Goal: Ask a question

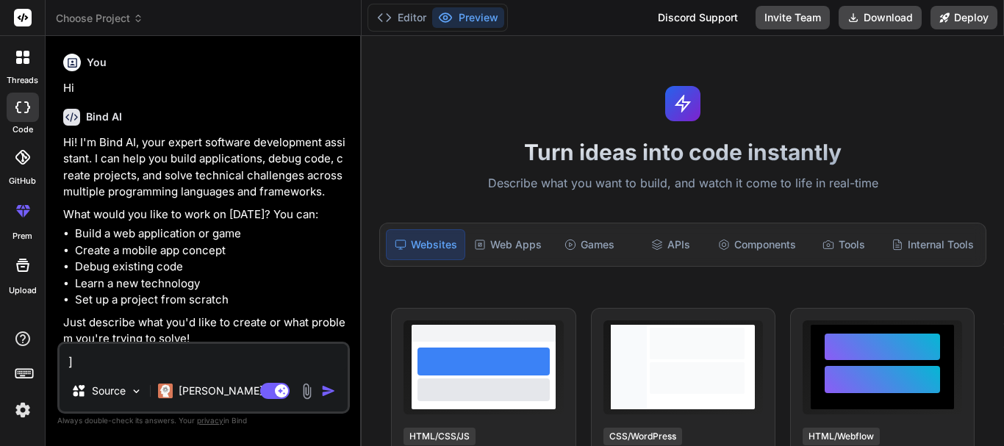
scroll to position [84, 0]
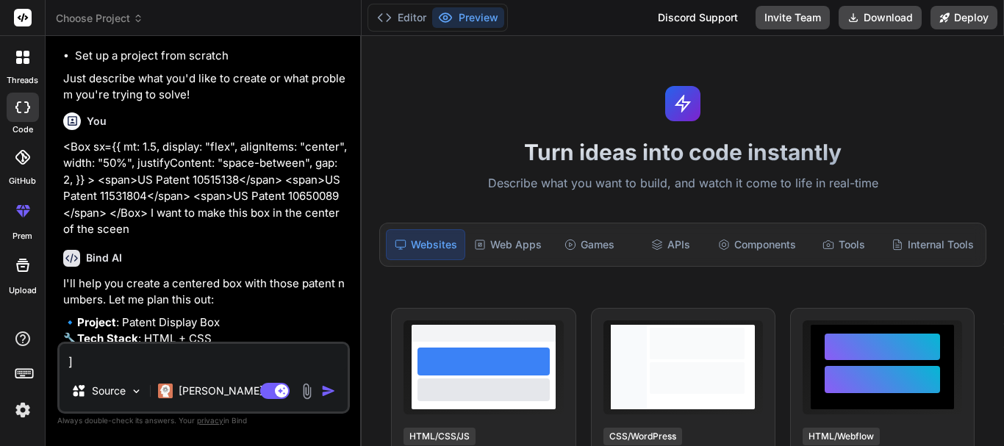
drag, startPoint x: 146, startPoint y: 356, endPoint x: 36, endPoint y: 356, distance: 110.3
click at [36, 356] on div "threads code GitHub prem Upload Choose Project Created with Pixso. Bind AI Web …" at bounding box center [502, 223] width 1004 height 446
type textarea "x"
type textarea "h"
type textarea "x"
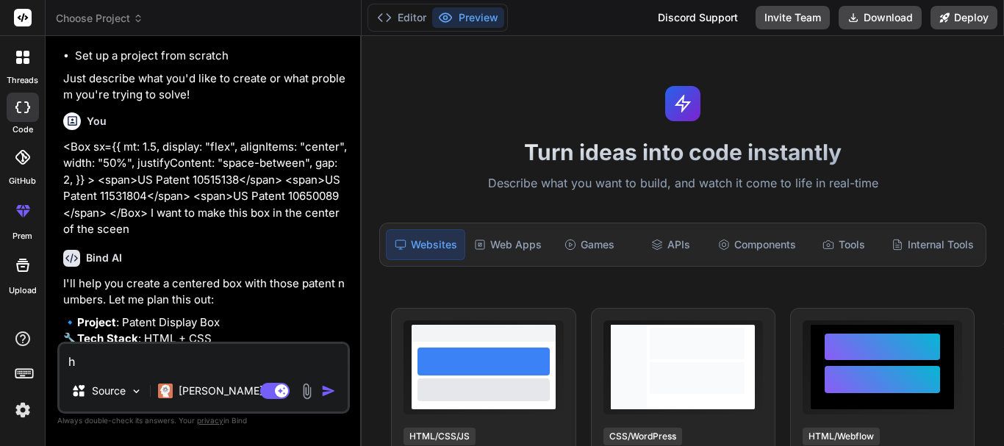
type textarea "hi"
type textarea "x"
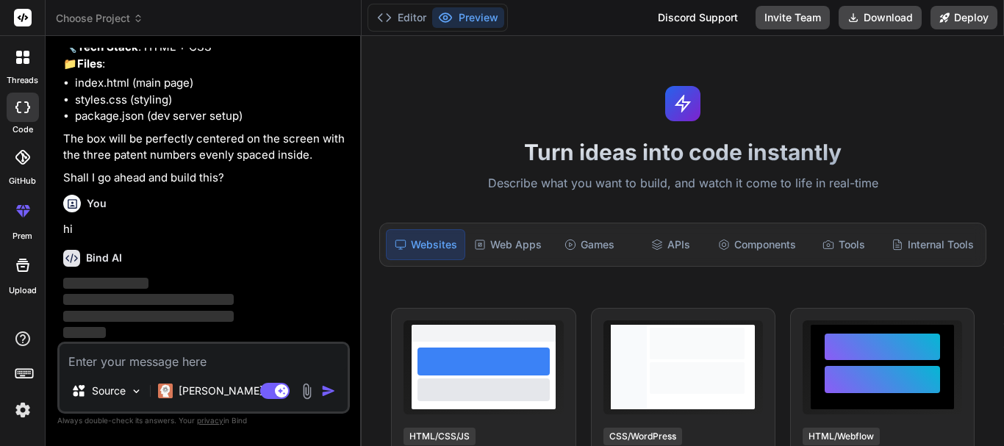
scroll to position [569, 0]
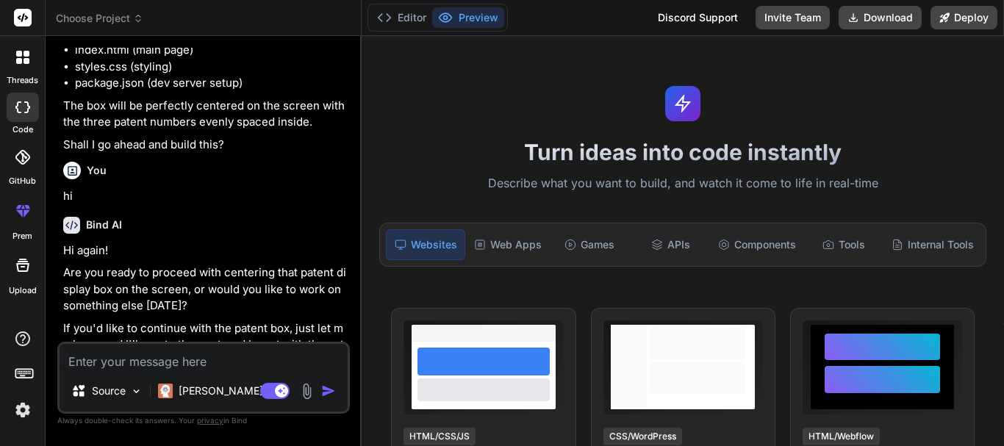
type textarea "x"
click at [173, 354] on textarea at bounding box center [204, 357] width 288 height 26
paste textarea "On which day member gets the Orientation session from IT? a. After 30 days b. A…"
type textarea "On which day member gets the Orientation session from IT? a. After 30 days b. A…"
type textarea "x"
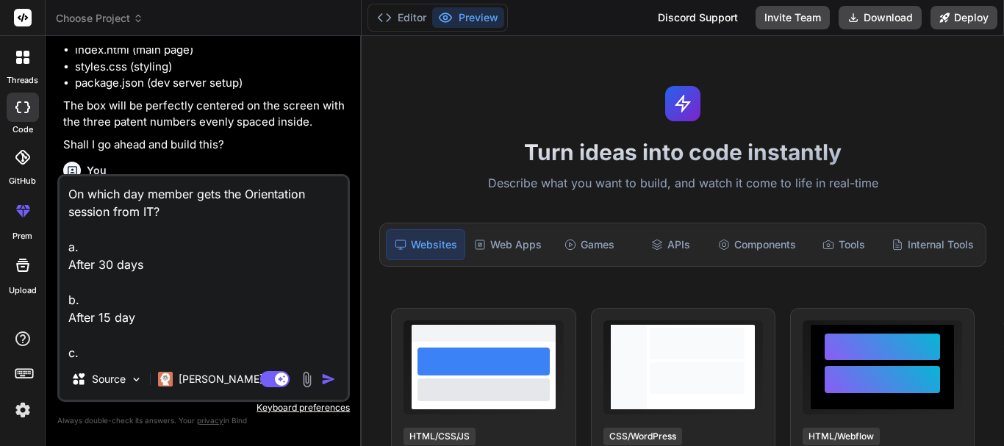
scroll to position [72, 0]
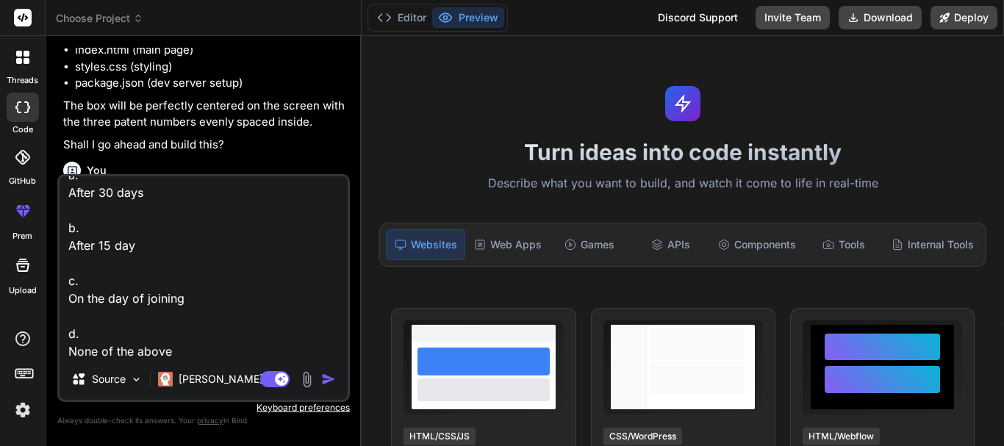
type textarea "On which day member gets the Orientation session from IT? a. After 30 days b. A…"
click at [327, 376] on img "button" at bounding box center [328, 379] width 15 height 15
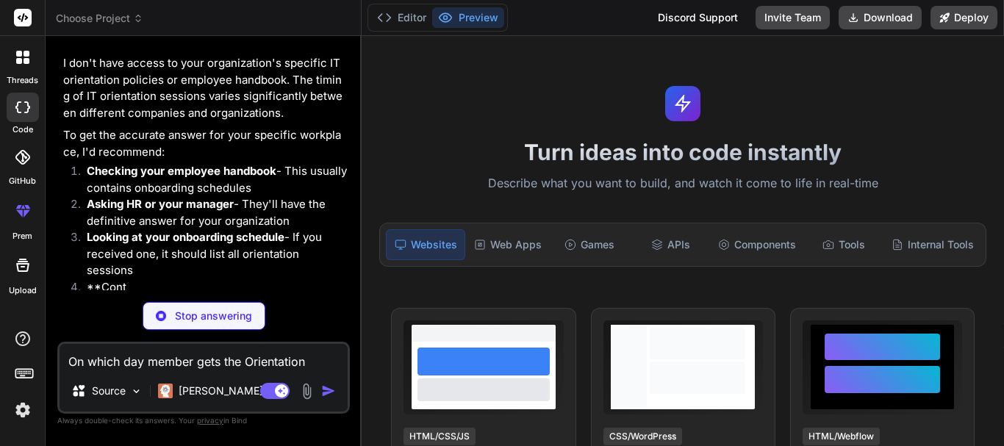
scroll to position [1028, 0]
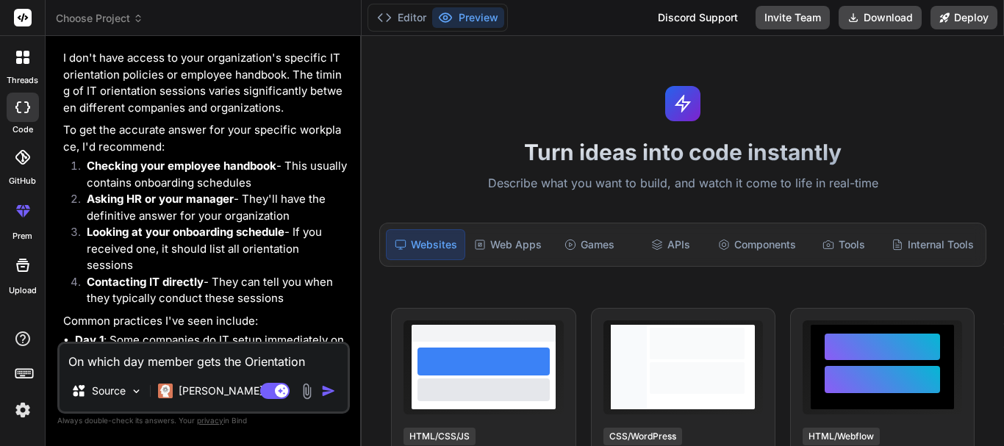
type textarea "x"
click at [159, 369] on textarea "On which day member gets the Orientation session from IT? a. After 30 days b. A…" at bounding box center [204, 357] width 288 height 26
paste textarea "what is the full form of VAPT? a. Vulnerability Access & Penetration Testing b.…"
type textarea "what is the full form of VAPT? a. Vulnerability Access & Penetration Testing b.…"
type textarea "x"
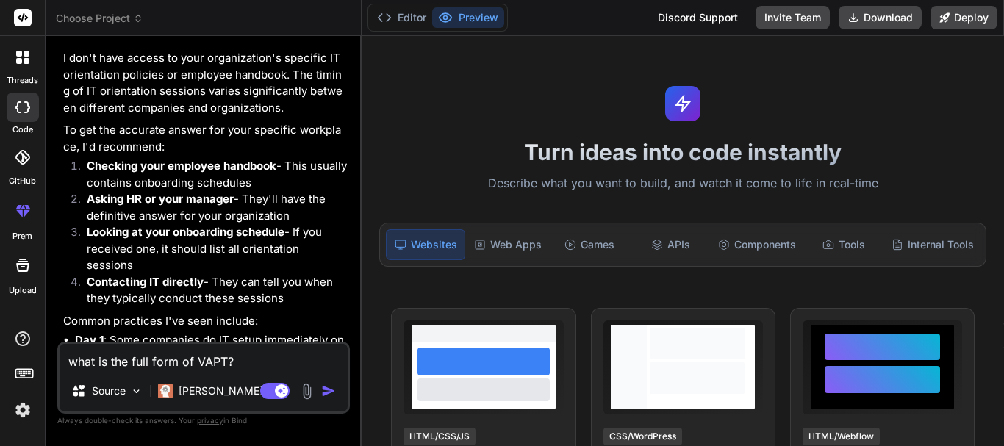
scroll to position [54, 0]
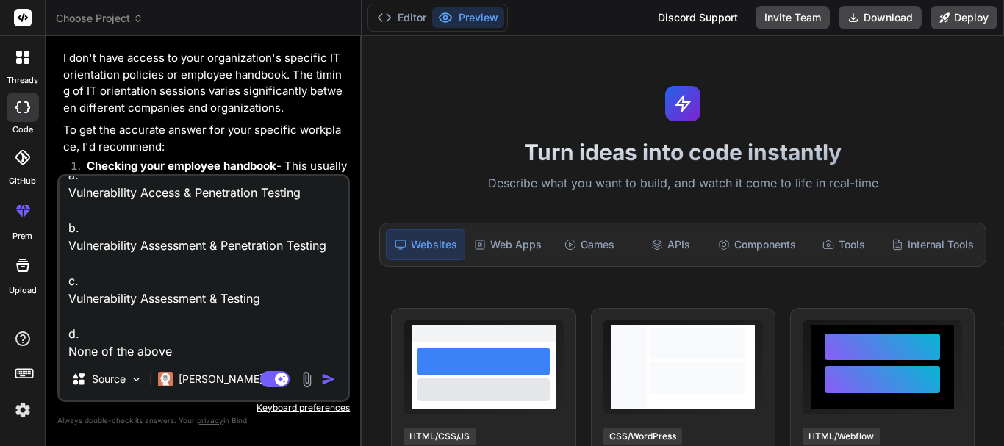
type textarea "what is the full form of VAPT? a. Vulnerability Access & Penetration Testing b.…"
click at [330, 378] on img "button" at bounding box center [328, 379] width 15 height 15
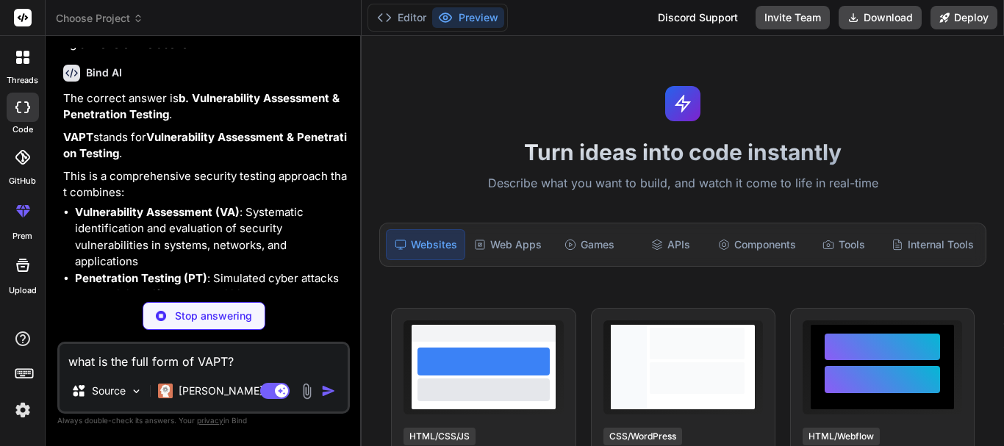
scroll to position [1567, 0]
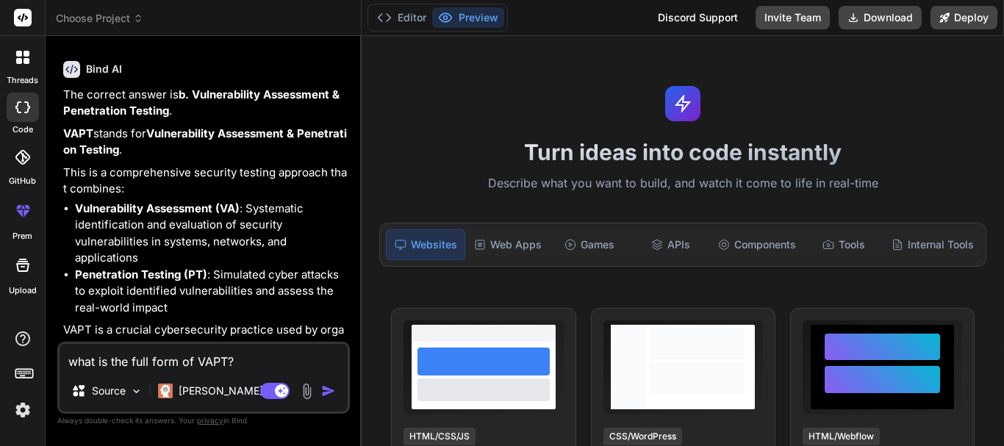
type textarea "x"
click at [143, 362] on textarea "what is the full form of VAPT? a. Vulnerability Access & Penetration Testing b.…" at bounding box center [204, 357] width 288 height 26
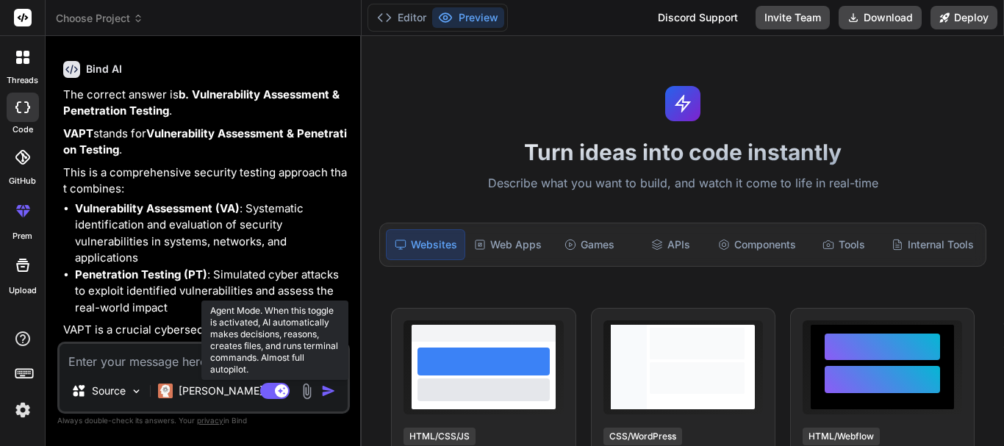
paste textarea "what is the full form for SCCM? a. Microsfot Configuration Manager b. System Ce…"
type textarea "what is the full form for SCCM? a. Microsfot Configuration Manager b. System Ce…"
type textarea "x"
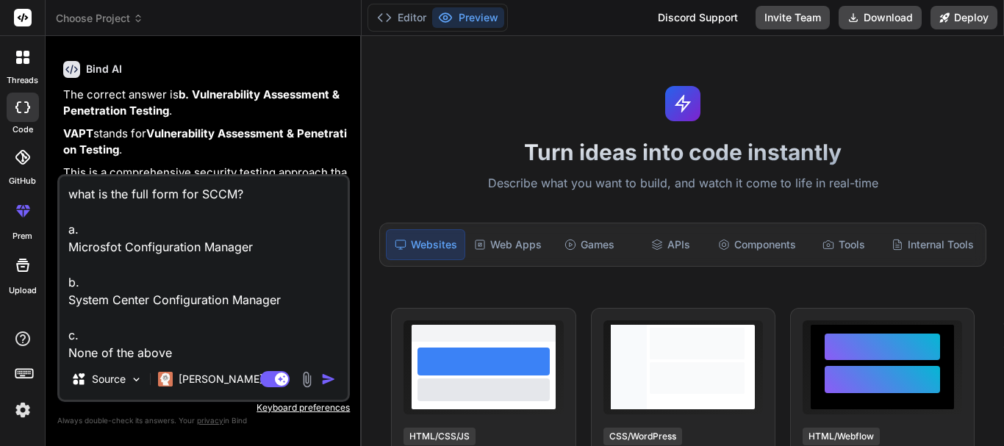
scroll to position [1, 0]
type textarea "what is the full form for SCCM? a. Microsfot Configuration Manager b. System Ce…"
click at [329, 378] on img "button" at bounding box center [328, 379] width 15 height 15
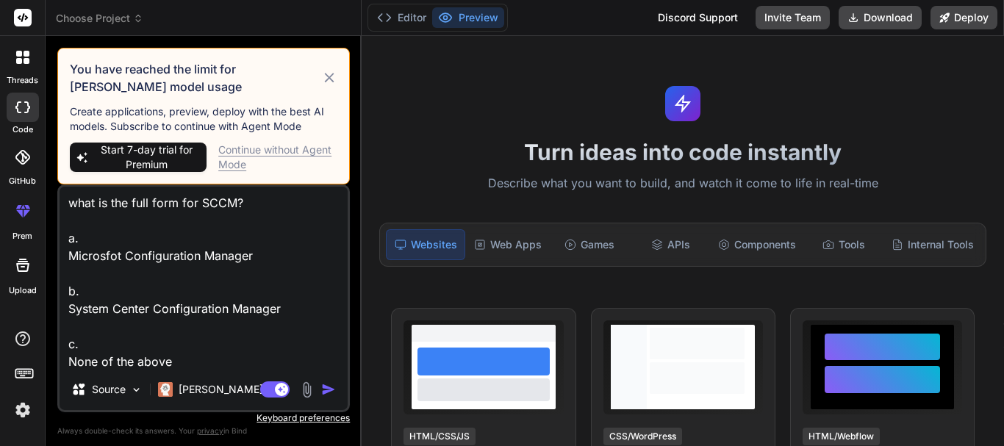
click at [270, 149] on div "Continue without Agent Mode" at bounding box center [277, 157] width 119 height 29
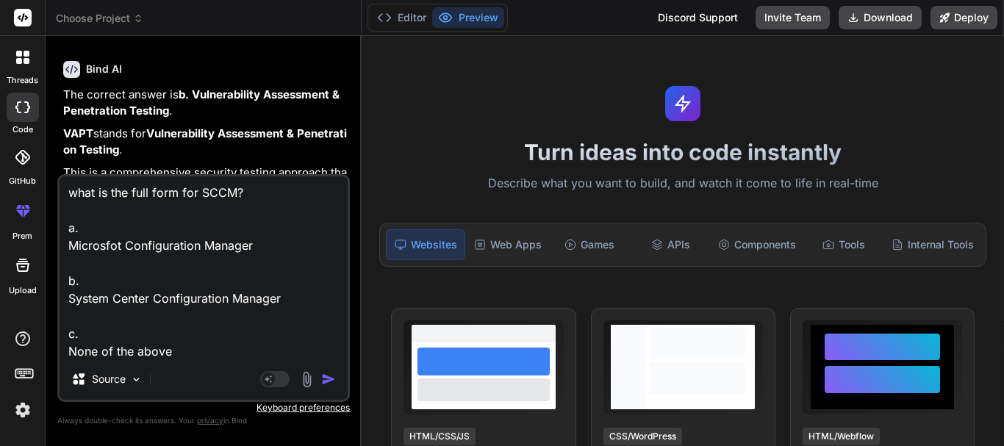
drag, startPoint x: 323, startPoint y: 382, endPoint x: 318, endPoint y: 373, distance: 10.9
click at [287, 341] on textarea "what is the full form for SCCM? a. Microsfot Configuration Manager b. System Ce…" at bounding box center [204, 267] width 288 height 182
click at [326, 379] on img "button" at bounding box center [328, 379] width 15 height 15
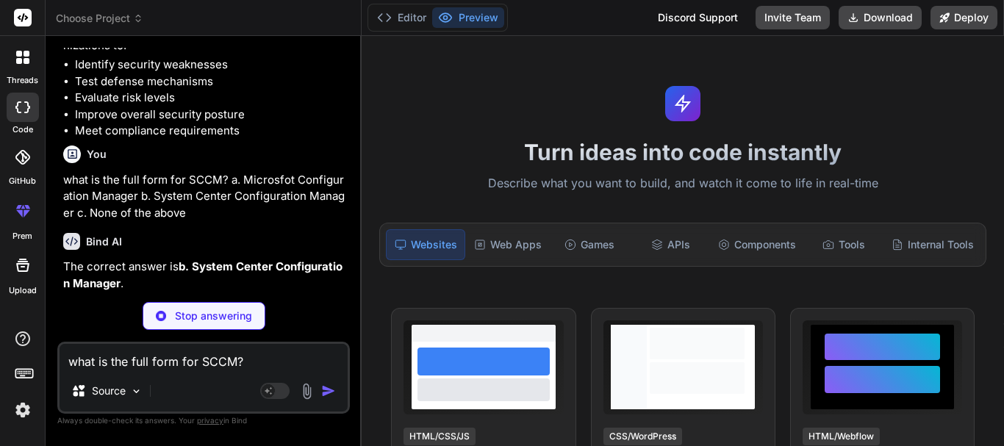
scroll to position [1868, 0]
type textarea "x"
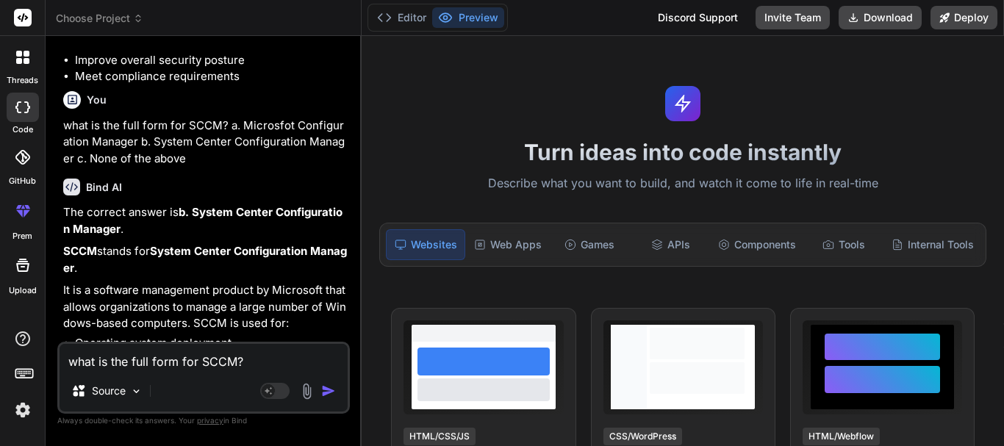
scroll to position [2015, 0]
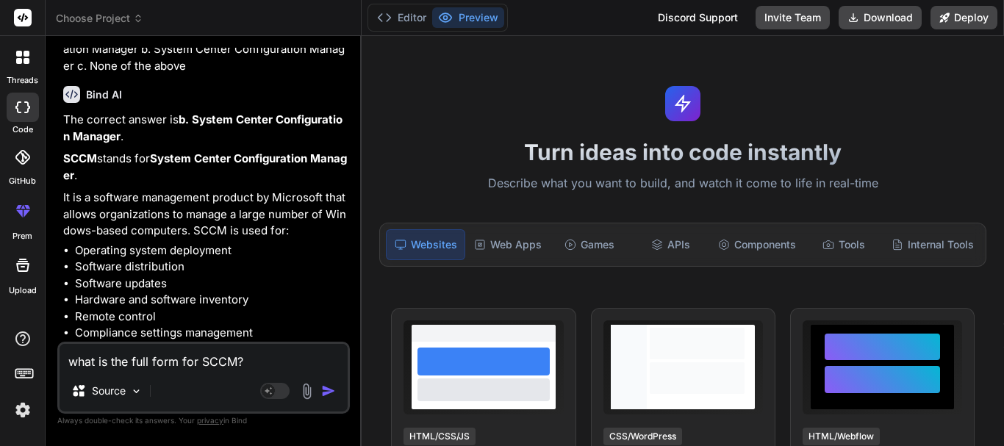
click at [136, 345] on textarea "what is the full form for SCCM? a. Microsfot Configuration Manager b. System Ce…" at bounding box center [204, 357] width 288 height 26
paste textarea "which tool used for windows updates and deployments: a. Windows update server b…"
type textarea "which tool used for windows updates and deployments: a. Windows update server b…"
type textarea "x"
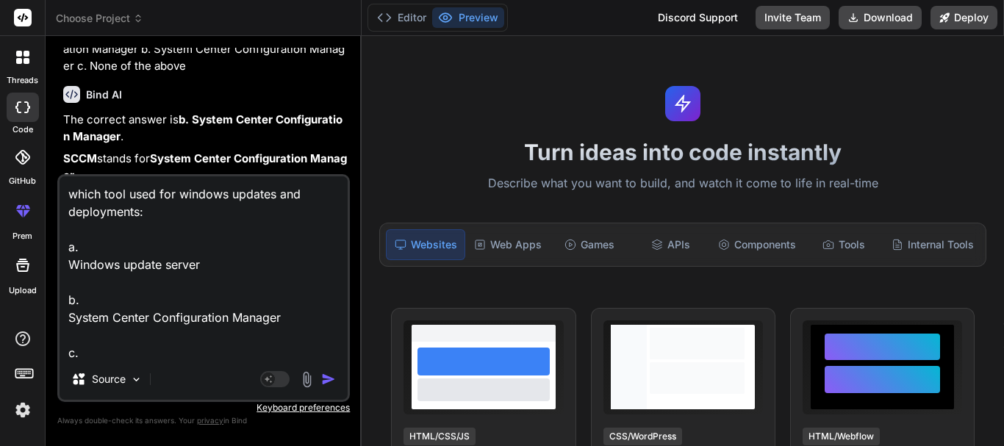
scroll to position [72, 0]
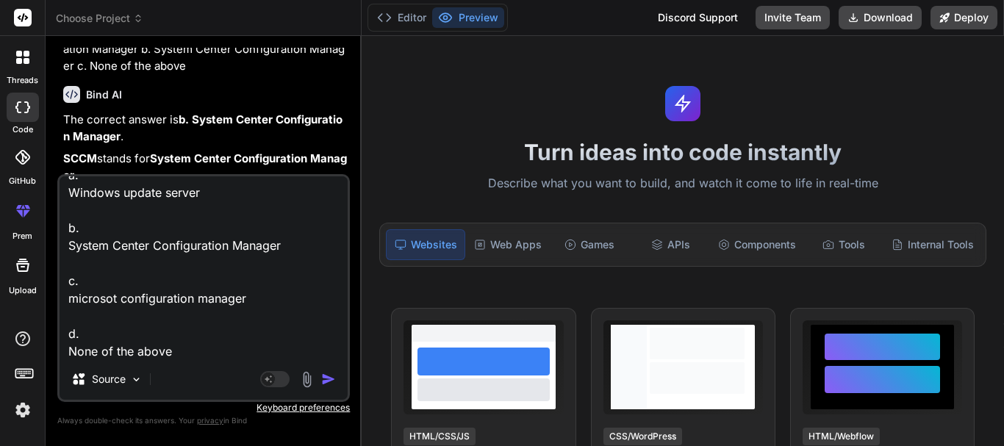
type textarea "which tool used for windows updates and deployments: a. Windows update server b…"
click at [323, 376] on img "button" at bounding box center [328, 379] width 15 height 15
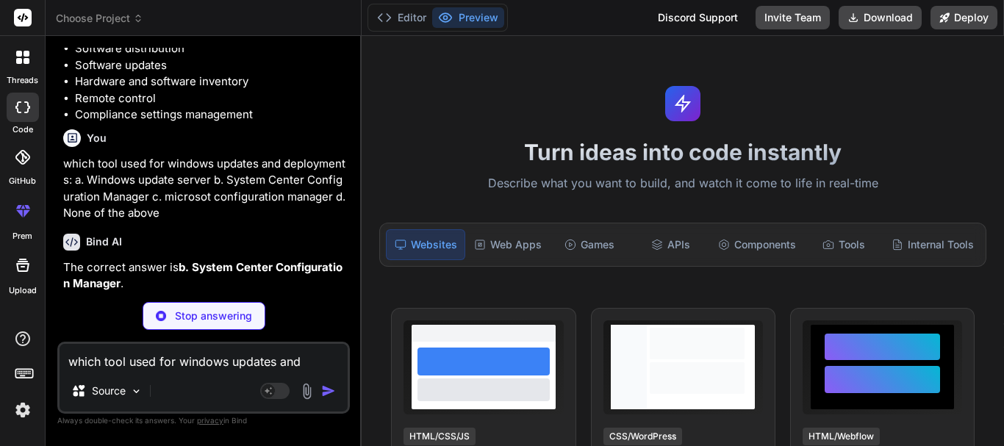
scroll to position [2307, 0]
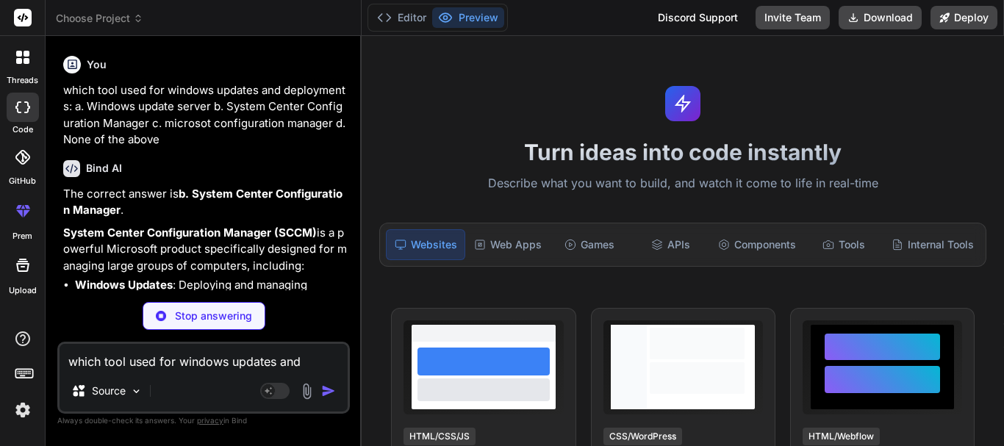
type textarea "x"
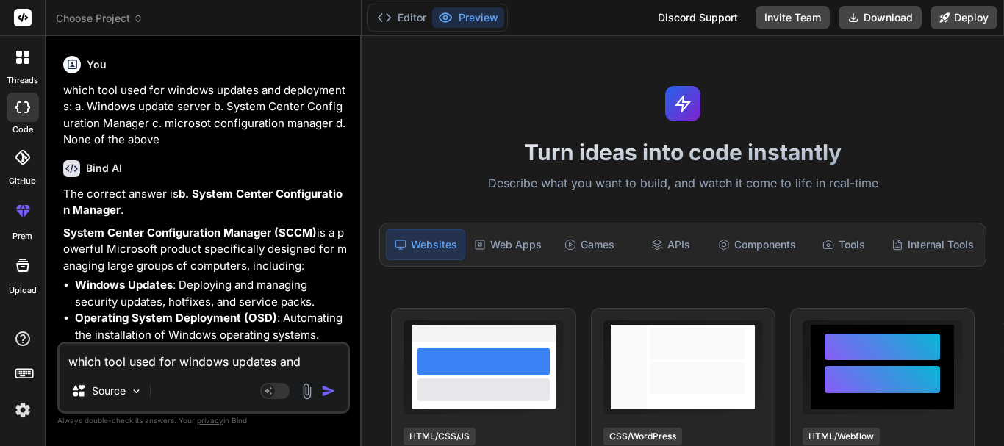
click at [186, 354] on textarea "which tool used for windows updates and deployments: a. Windows update server b…" at bounding box center [204, 357] width 288 height 26
paste textarea "which tool used for email services? a. Microsoft Exchange server b. microsost s…"
type textarea "which tool used for email services? a. Microsoft Exchange server b. microsost s…"
type textarea "x"
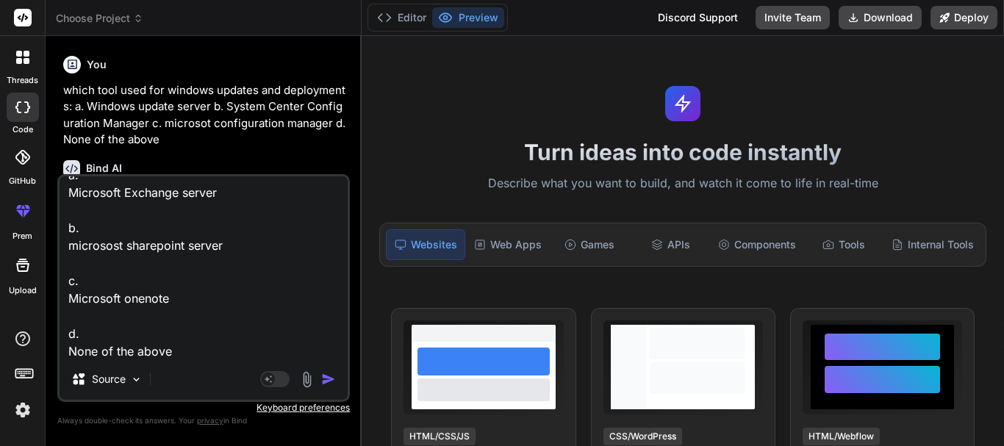
type textarea "which tool used for email services? a. Microsoft Exchange server b. microsost s…"
click at [326, 380] on img "button" at bounding box center [328, 379] width 15 height 15
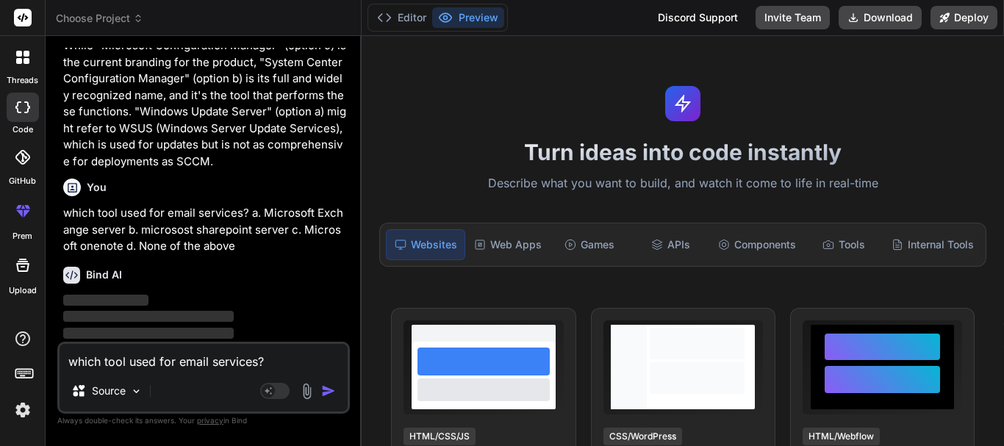
scroll to position [2718, 0]
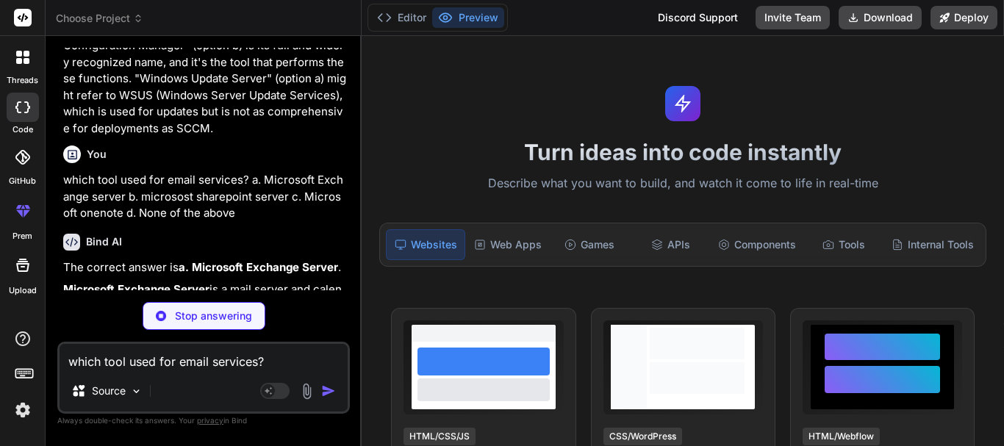
type textarea "x"
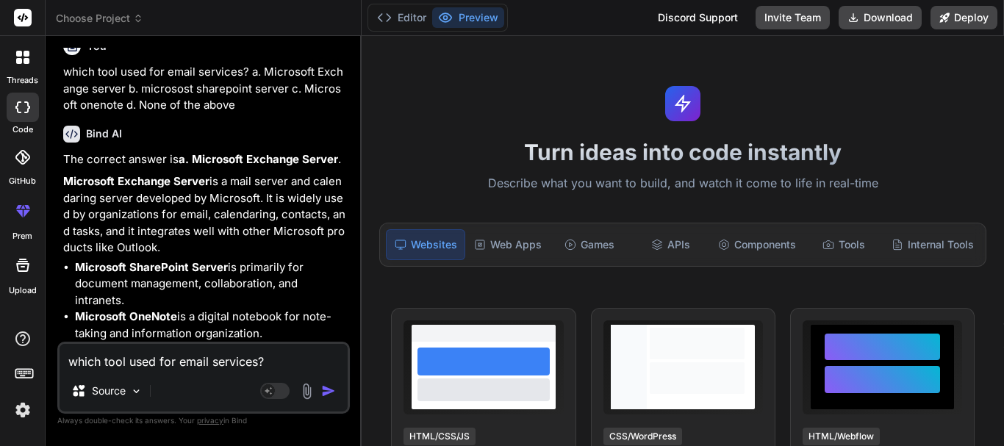
scroll to position [2843, 0]
